Goal: Task Accomplishment & Management: Use online tool/utility

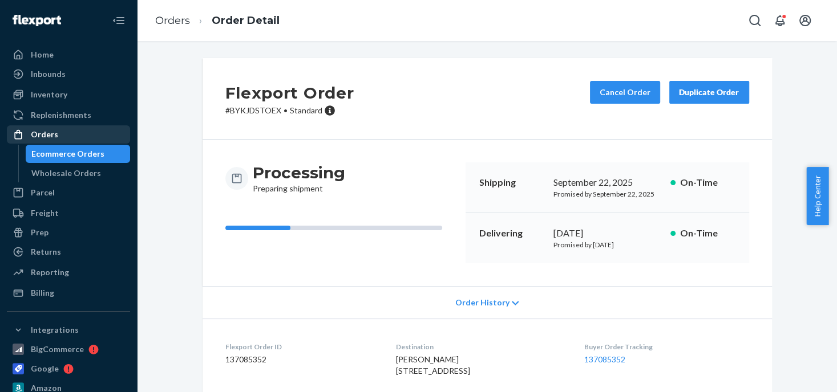
click at [35, 136] on div "Orders" at bounding box center [44, 134] width 27 height 11
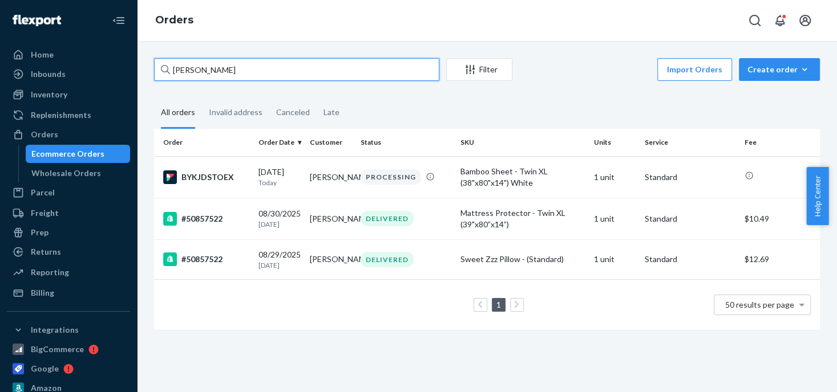
click at [259, 70] on input "[PERSON_NAME]" at bounding box center [296, 69] width 285 height 23
drag, startPoint x: 259, startPoint y: 70, endPoint x: 191, endPoint y: 68, distance: 68.4
click at [192, 69] on input "[PERSON_NAME]" at bounding box center [296, 69] width 285 height 23
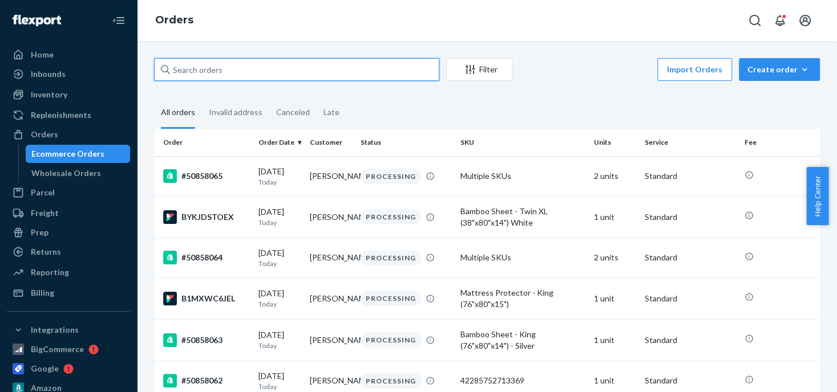
paste input "[PERSON_NAME]"
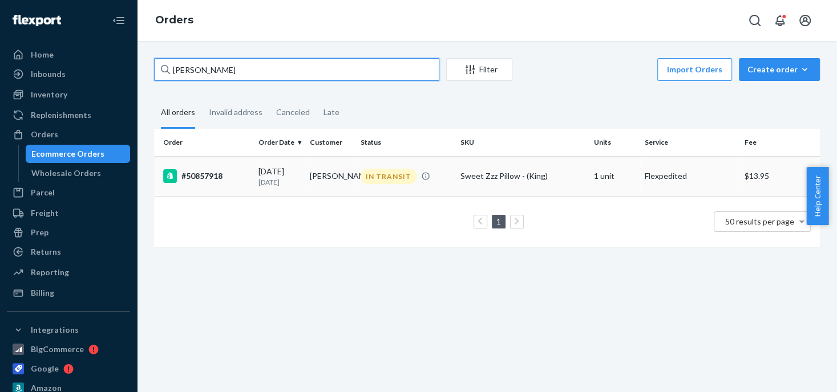
type input "[PERSON_NAME]"
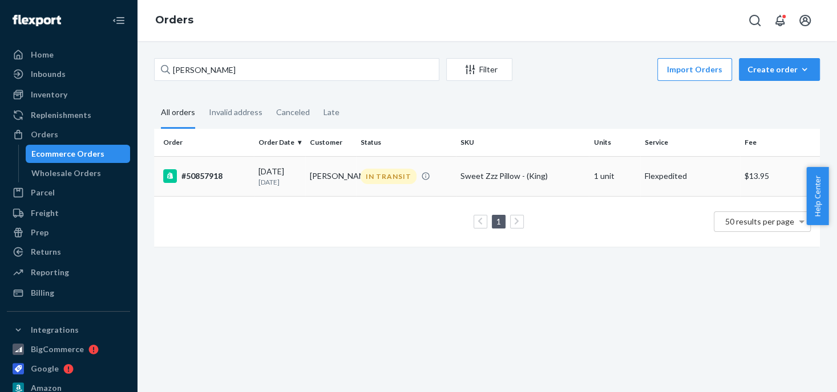
click at [388, 178] on div "IN TRANSIT" at bounding box center [388, 176] width 56 height 15
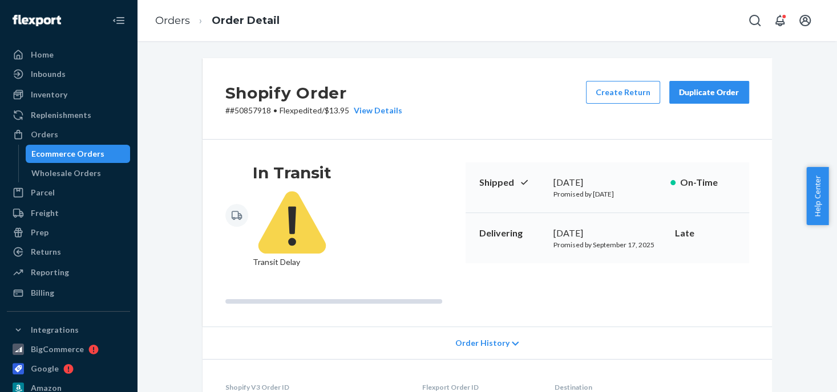
click at [701, 95] on div "Duplicate Order" at bounding box center [709, 92] width 60 height 11
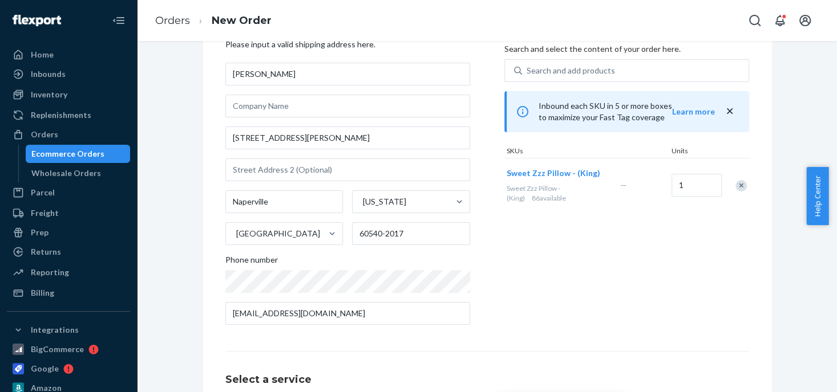
scroll to position [171, 0]
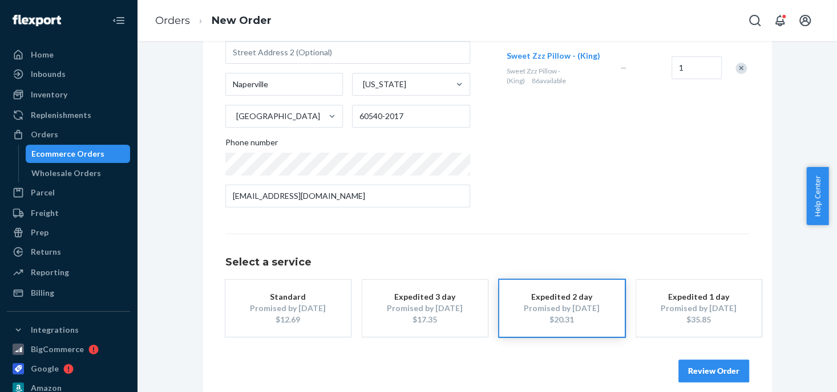
click at [450, 299] on div "Expedited 3 day" at bounding box center [424, 296] width 91 height 11
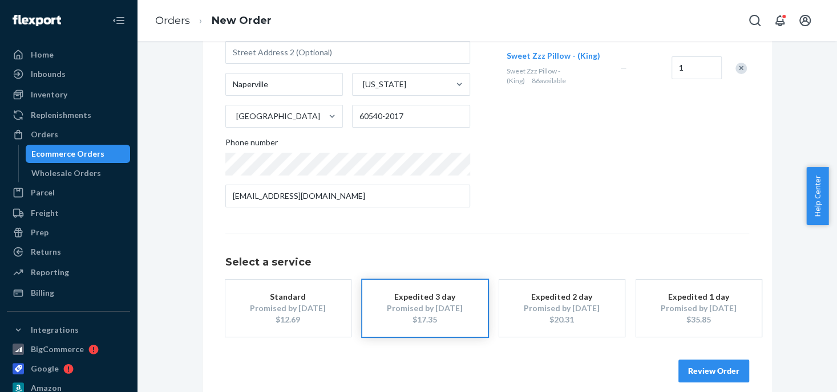
click at [699, 367] on button "Review Order" at bounding box center [713, 371] width 71 height 23
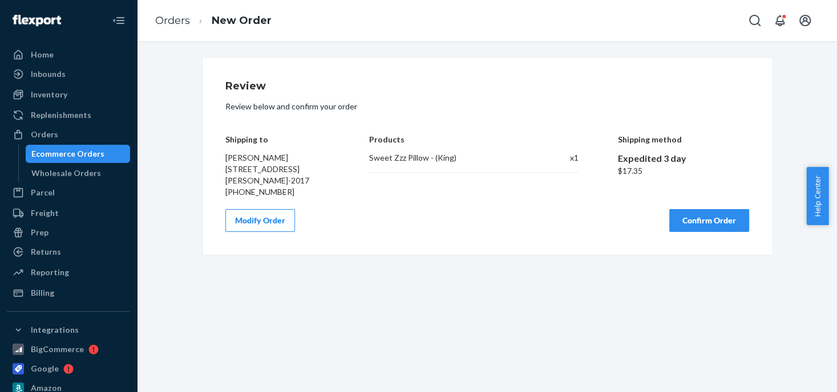
scroll to position [0, 0]
click at [691, 214] on button "Confirm Order" at bounding box center [709, 220] width 80 height 23
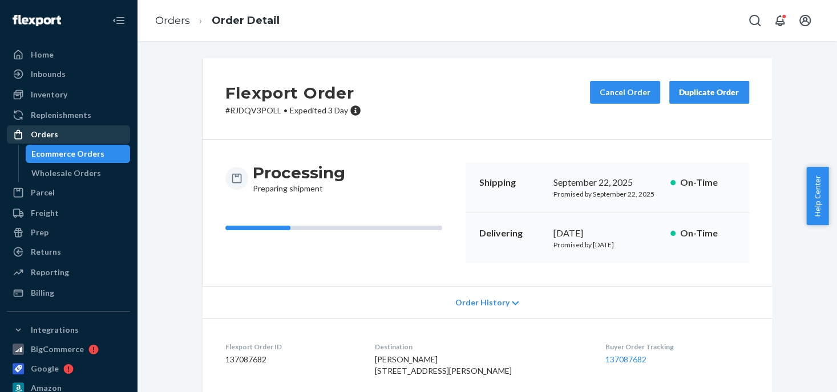
drag, startPoint x: 50, startPoint y: 135, endPoint x: 78, endPoint y: 129, distance: 29.0
click at [50, 135] on div "Orders" at bounding box center [44, 134] width 27 height 11
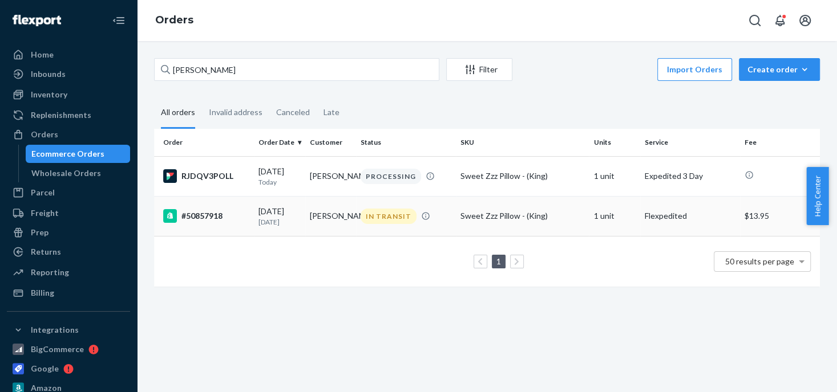
click at [351, 220] on td "[PERSON_NAME]" at bounding box center [330, 216] width 51 height 40
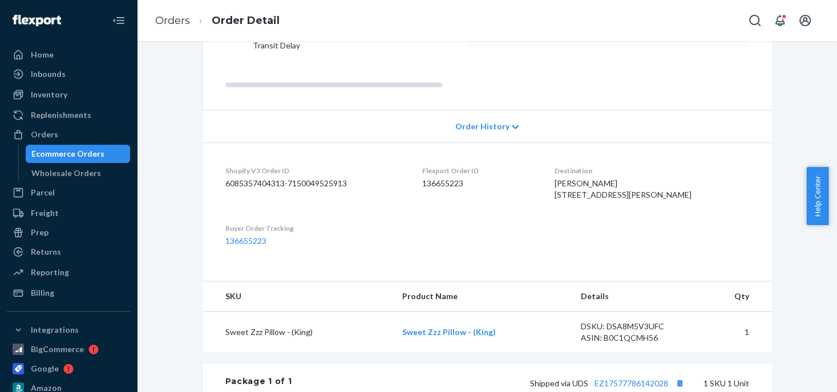
scroll to position [56, 0]
